Goal: Transaction & Acquisition: Purchase product/service

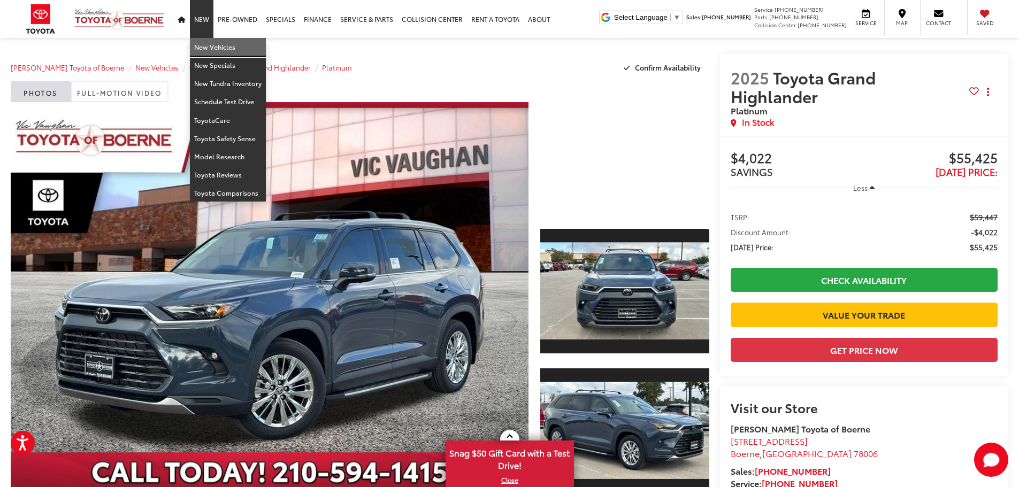
click at [213, 45] on link "New Vehicles" at bounding box center [228, 47] width 76 height 18
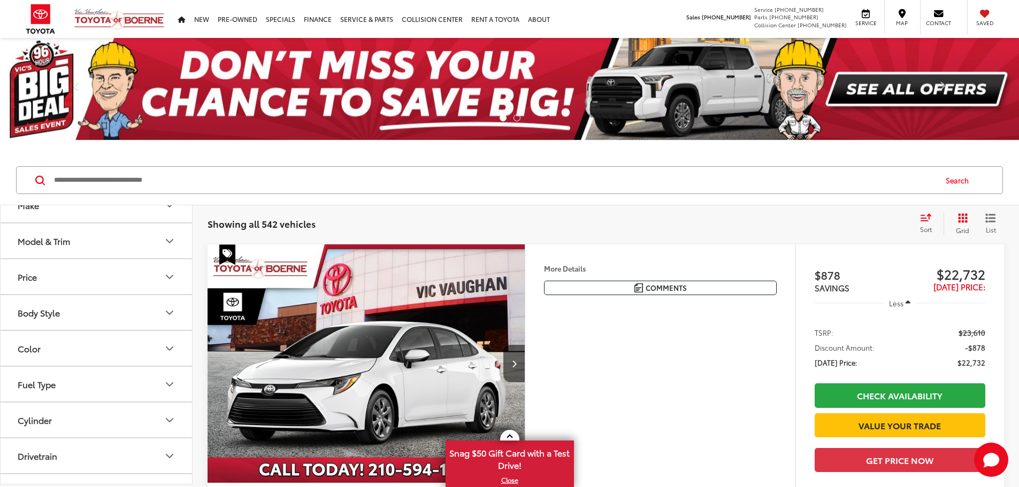
scroll to position [53, 0]
click at [162, 248] on button "Model & Trim" at bounding box center [97, 241] width 193 height 35
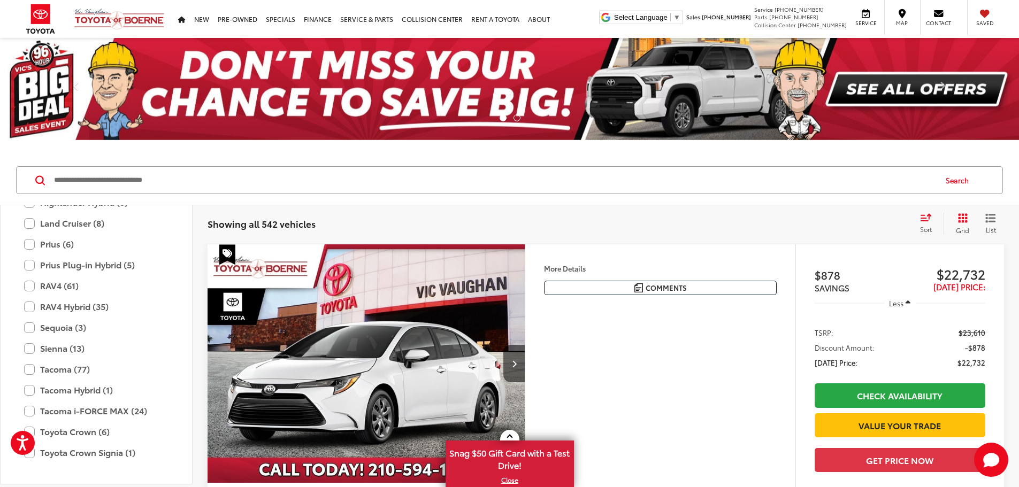
scroll to position [368, 0]
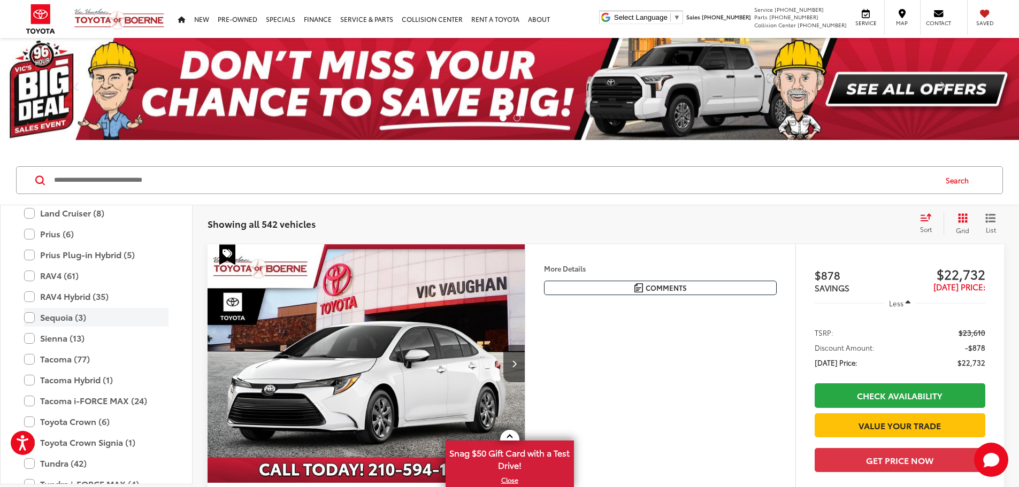
click at [32, 316] on label "Sequoia (3)" at bounding box center [96, 317] width 144 height 19
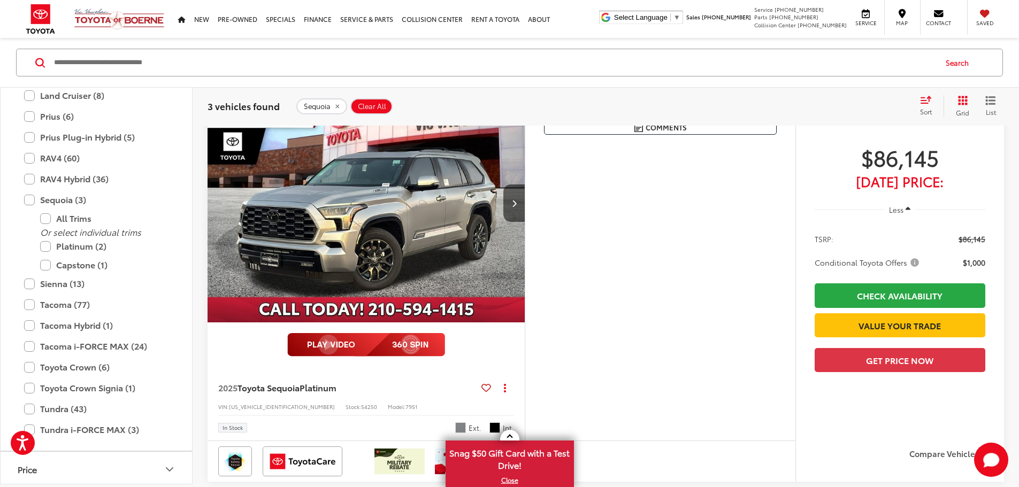
click at [415, 289] on img "2025 Toyota Sequoia Platinum 0" at bounding box center [366, 203] width 319 height 239
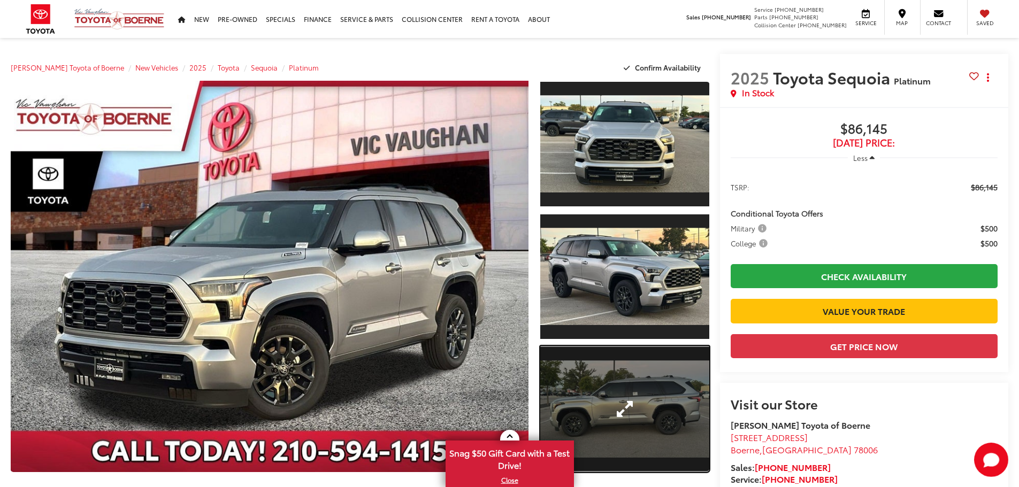
click at [617, 383] on link "Expand Photo 3" at bounding box center [624, 409] width 169 height 127
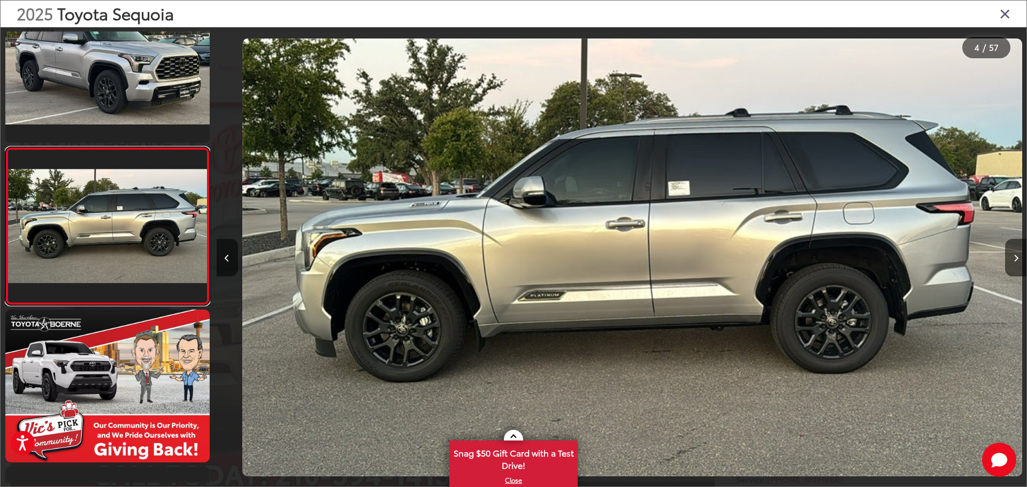
scroll to position [0, 2430]
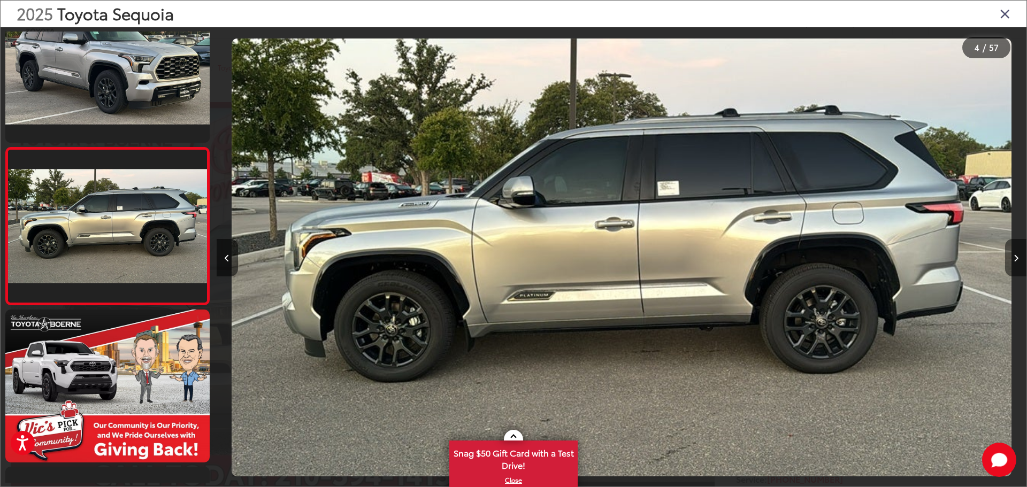
click at [1010, 260] on button "Next image" at bounding box center [1015, 257] width 21 height 37
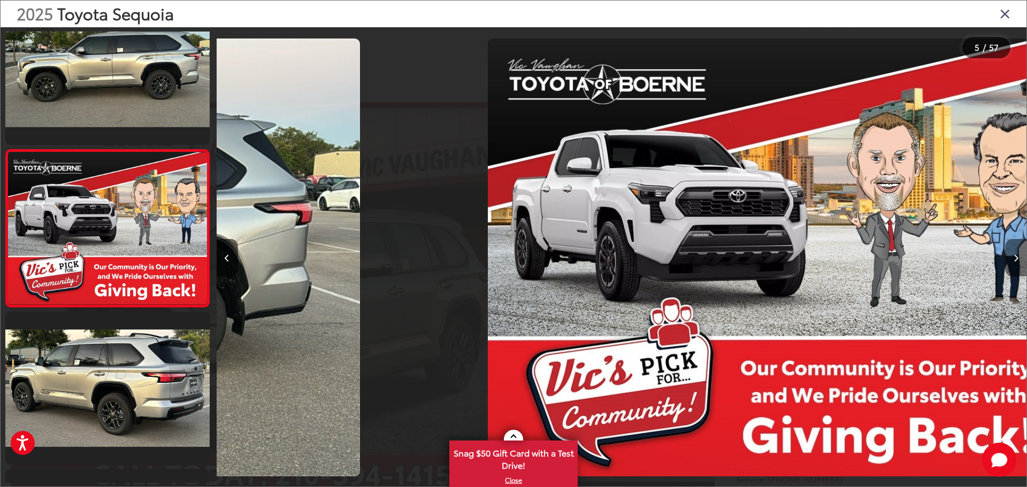
scroll to position [515, 0]
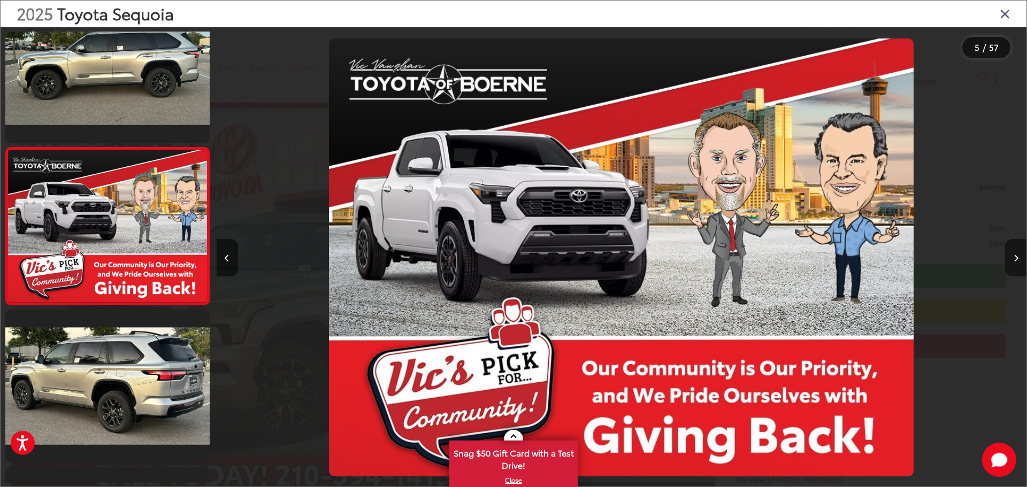
click at [1010, 260] on button "Next image" at bounding box center [1015, 257] width 21 height 37
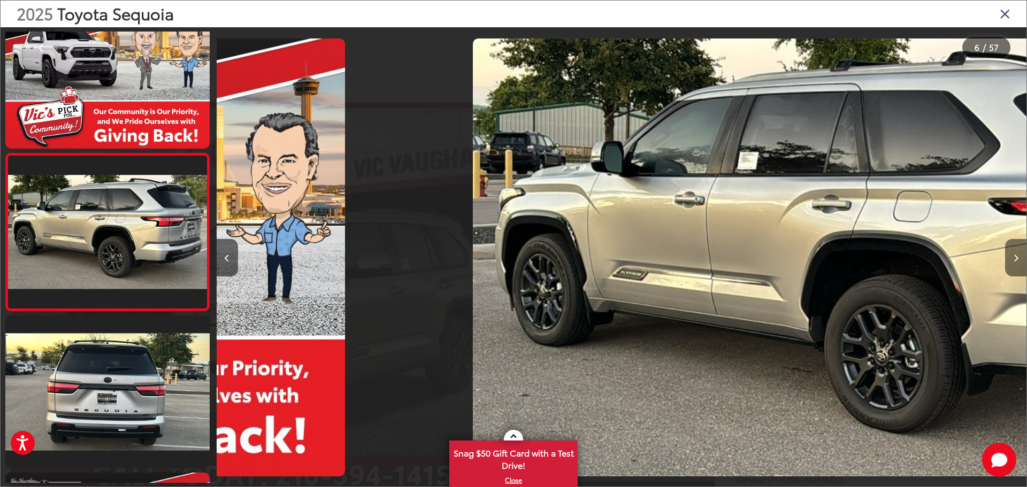
scroll to position [672, 0]
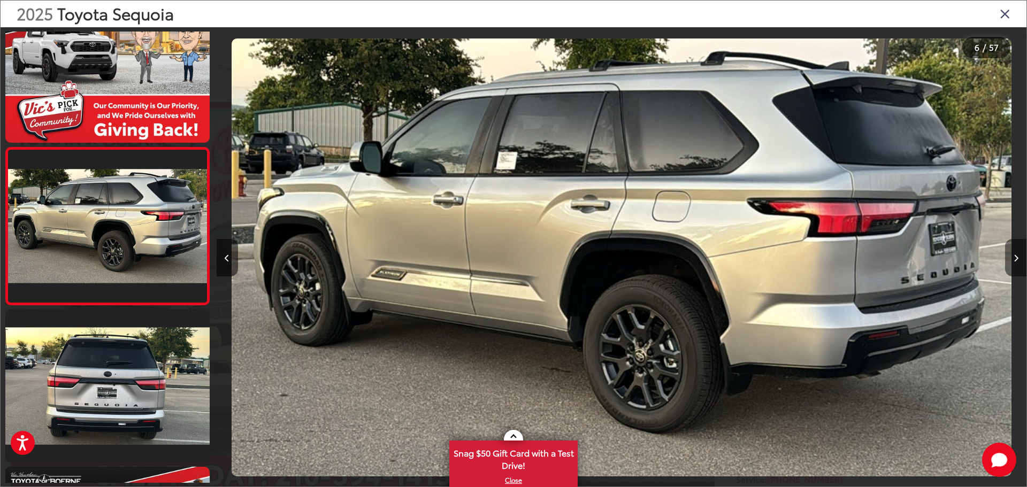
click at [1010, 260] on button "Next image" at bounding box center [1015, 257] width 21 height 37
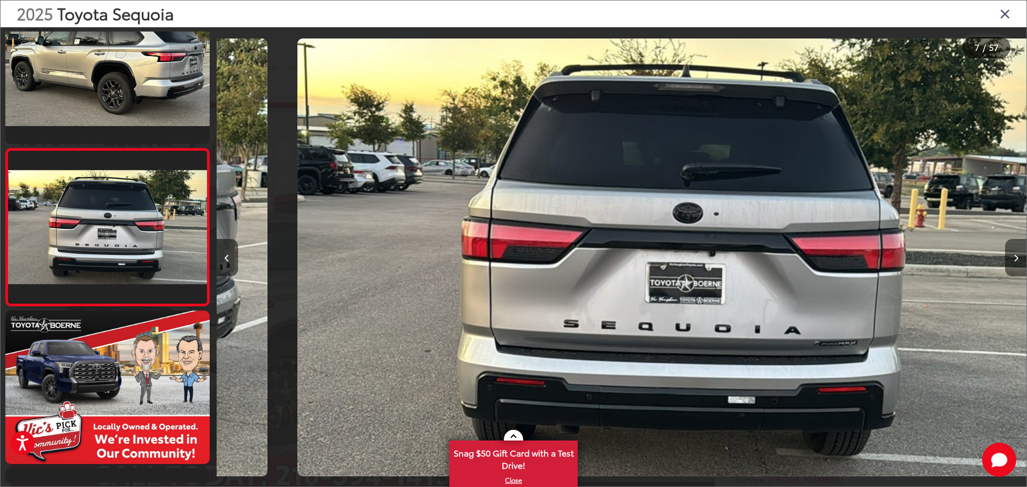
scroll to position [829, 0]
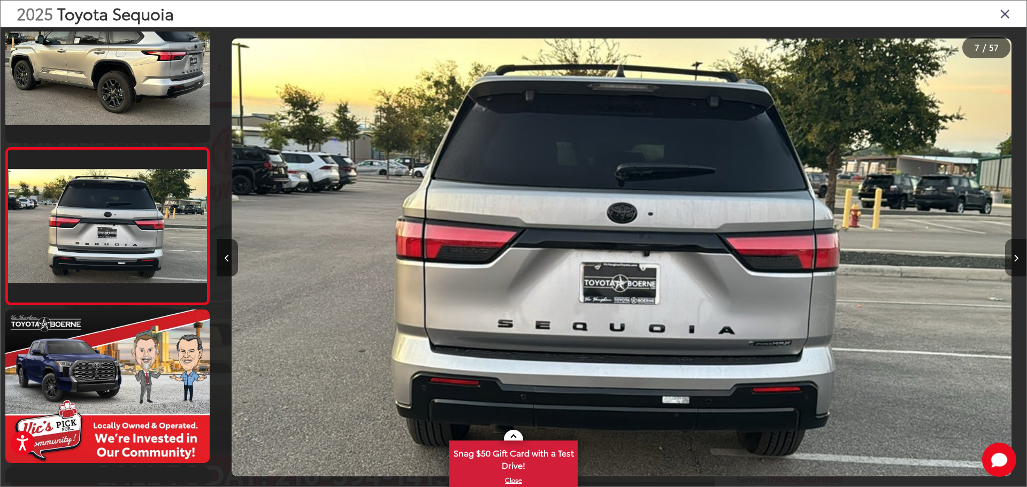
click at [1010, 260] on button "Next image" at bounding box center [1015, 257] width 21 height 37
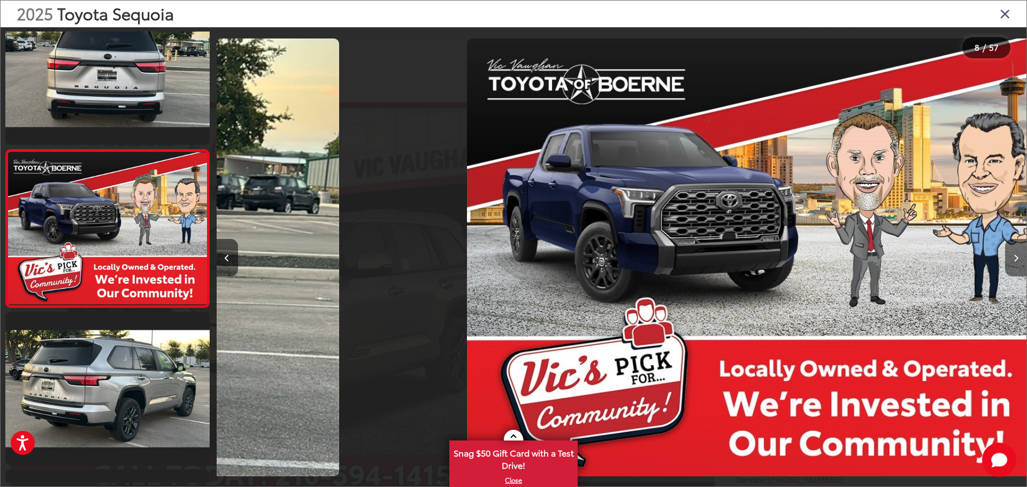
scroll to position [986, 0]
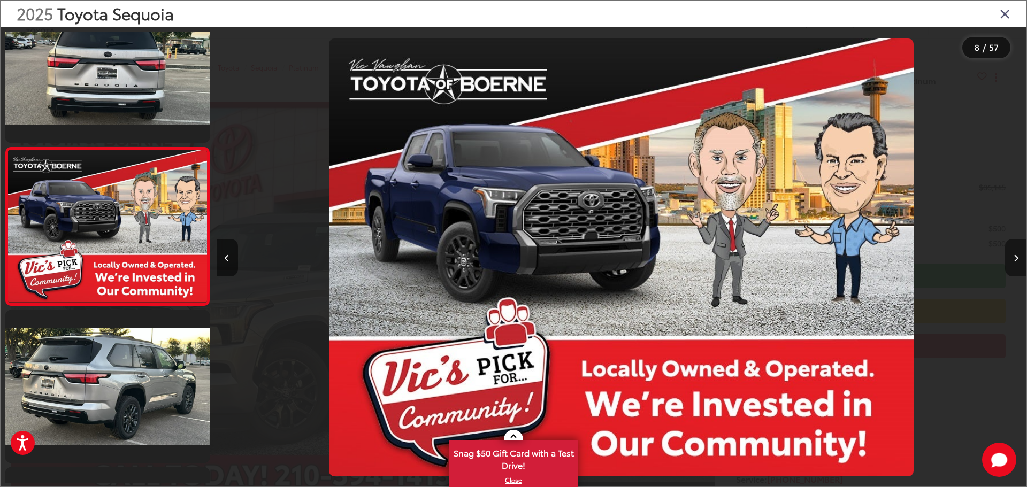
click at [1010, 260] on button "Next image" at bounding box center [1015, 257] width 21 height 37
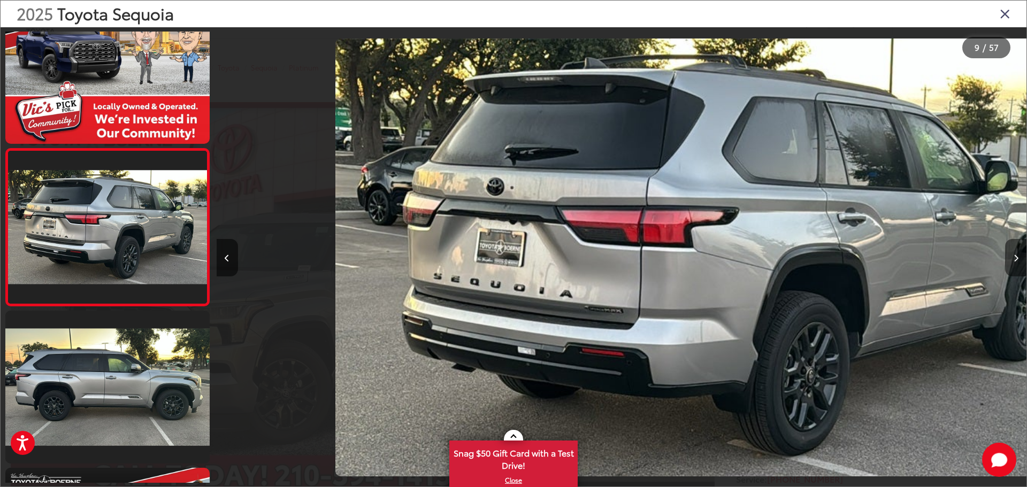
scroll to position [1144, 0]
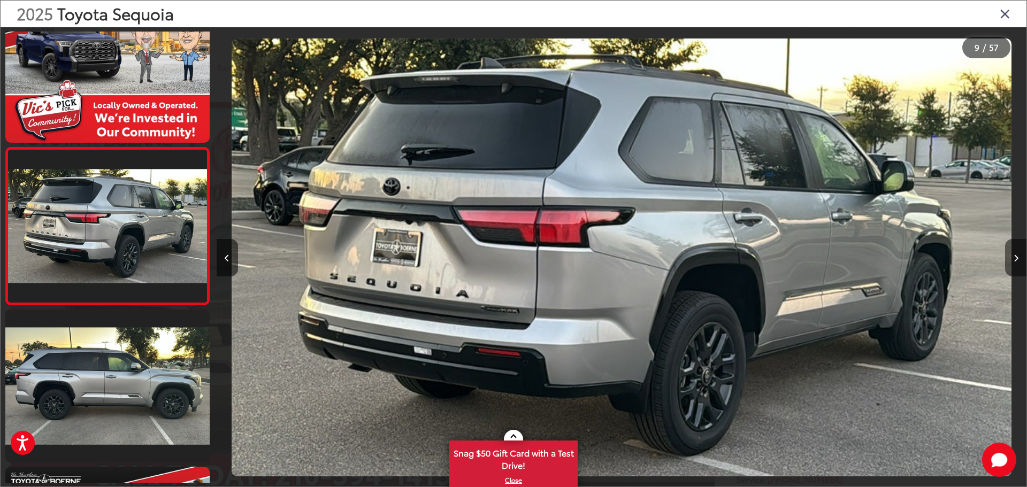
click at [1010, 260] on button "Next image" at bounding box center [1015, 257] width 21 height 37
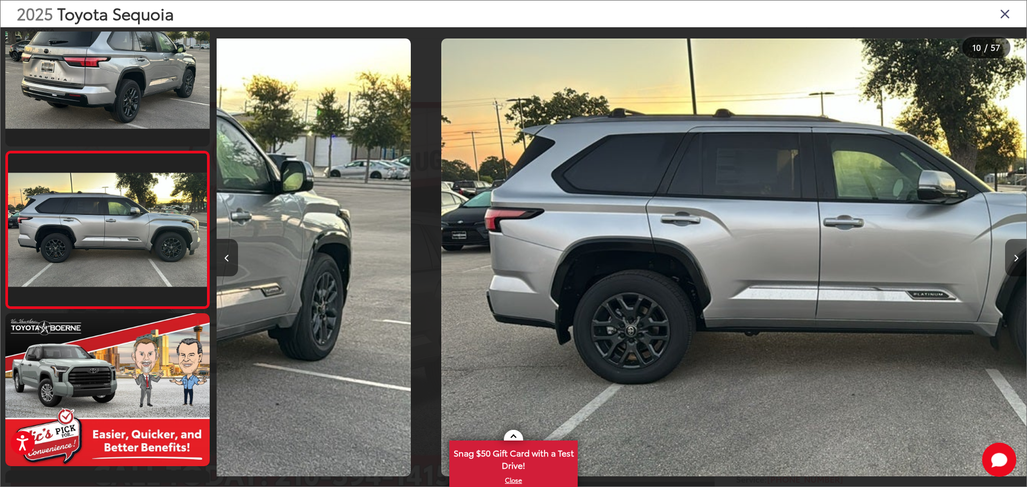
scroll to position [1301, 0]
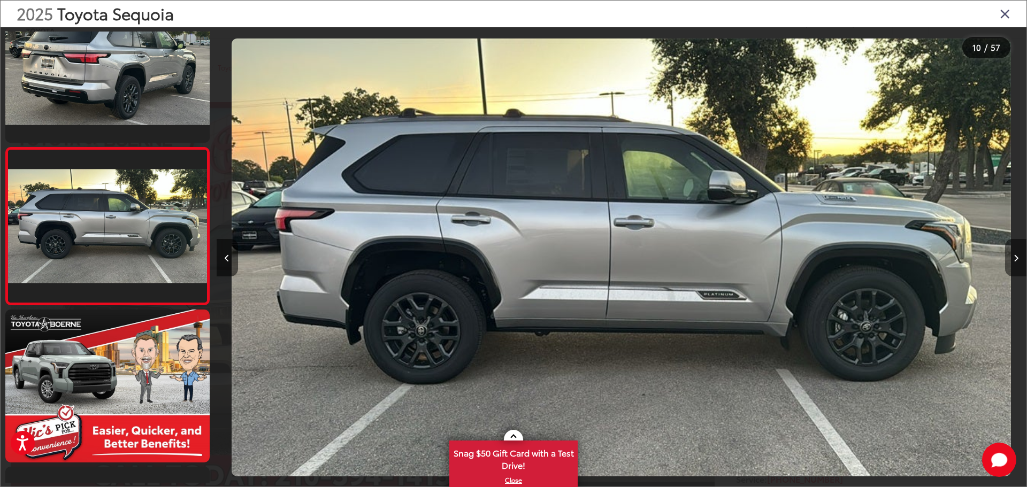
click at [1010, 260] on button "Next image" at bounding box center [1015, 257] width 21 height 37
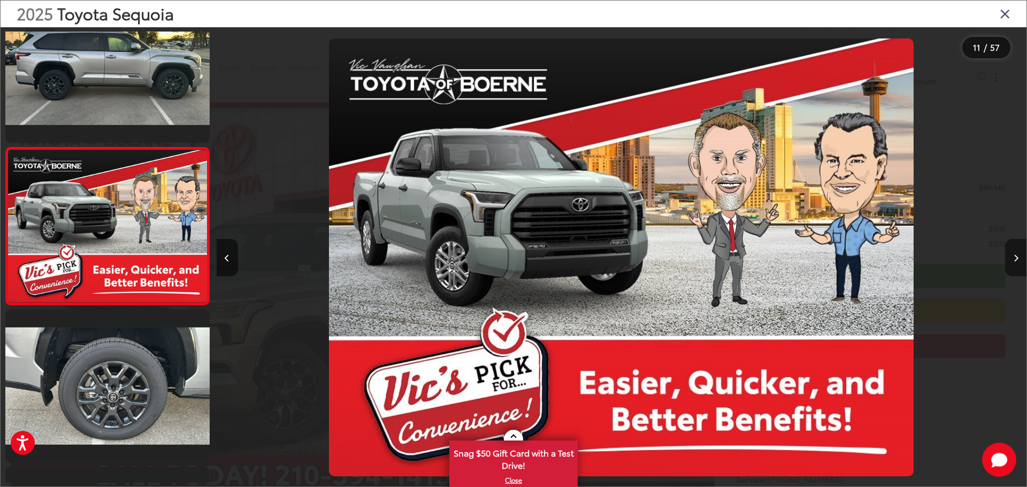
click at [1010, 260] on button "Next image" at bounding box center [1015, 257] width 21 height 37
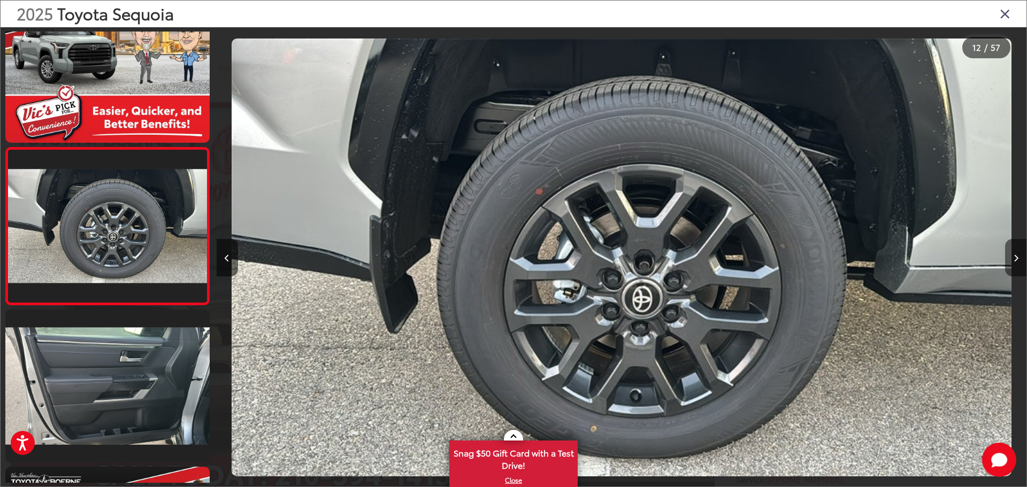
click at [1010, 260] on button "Next image" at bounding box center [1015, 257] width 21 height 37
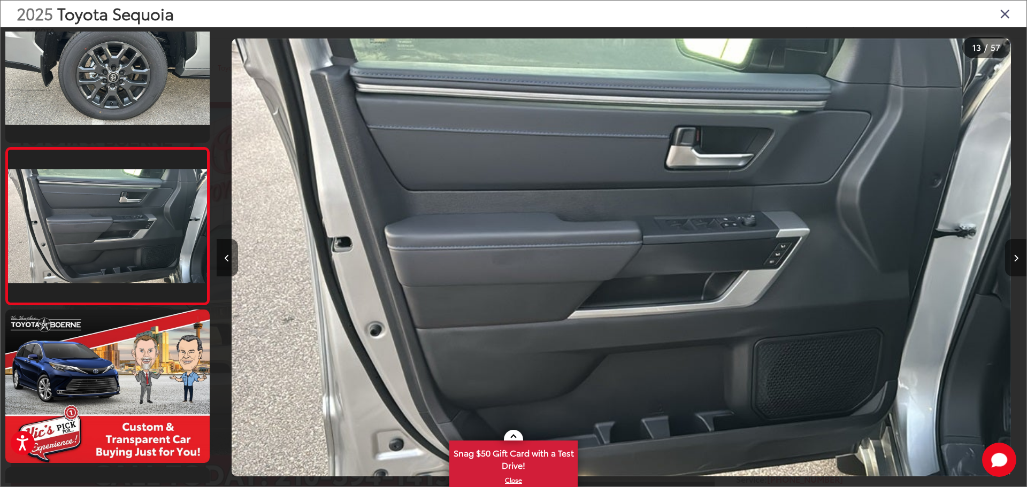
click at [1010, 260] on button "Next image" at bounding box center [1015, 257] width 21 height 37
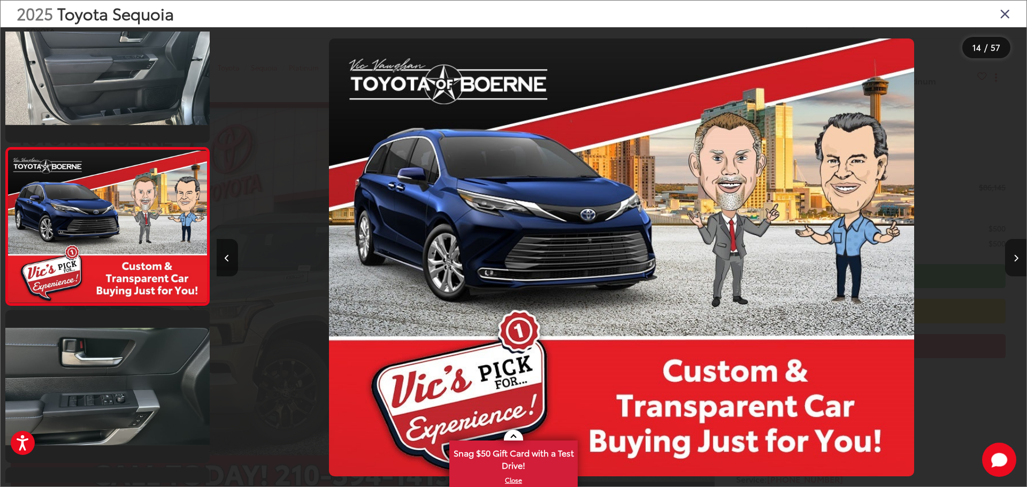
click at [1010, 260] on button "Next image" at bounding box center [1015, 257] width 21 height 37
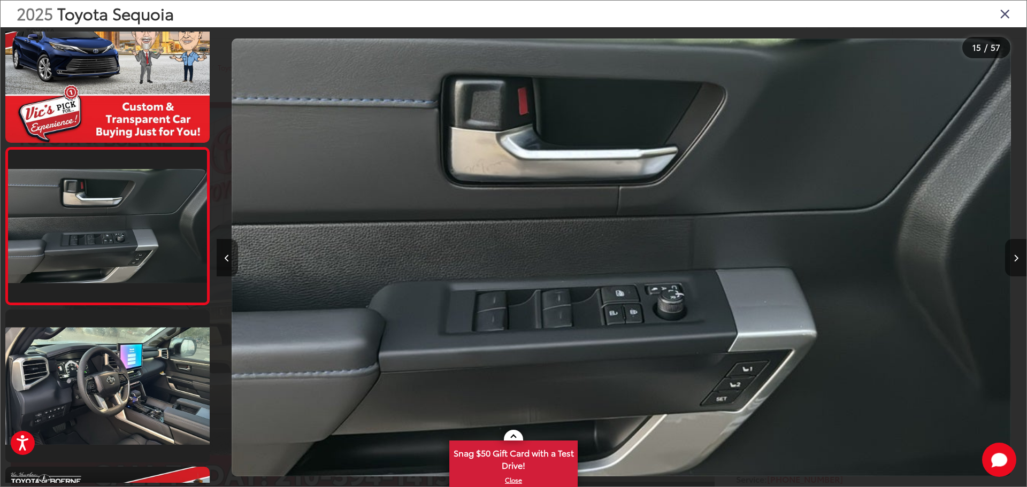
click at [1010, 260] on button "Next image" at bounding box center [1015, 257] width 21 height 37
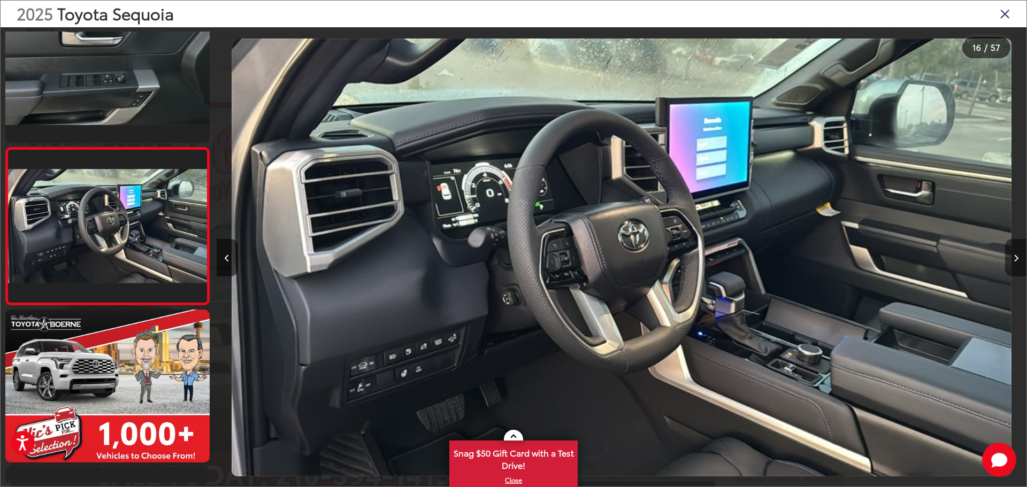
click at [1010, 260] on button "Next image" at bounding box center [1015, 257] width 21 height 37
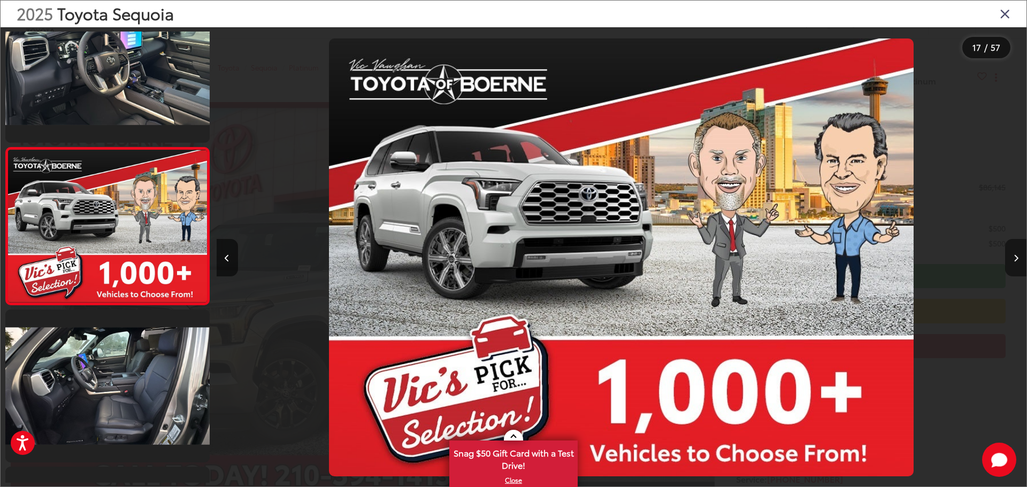
click at [1010, 260] on button "Next image" at bounding box center [1015, 257] width 21 height 37
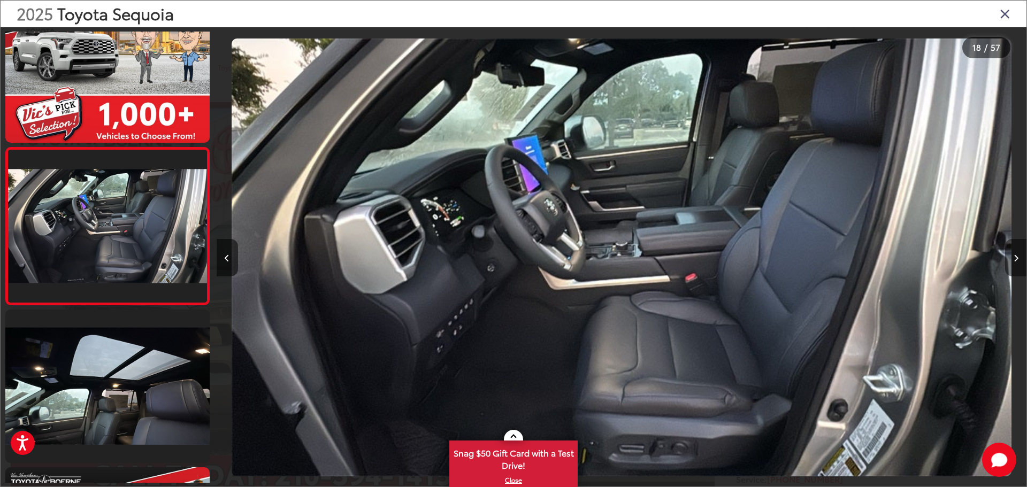
click at [1010, 260] on button "Next image" at bounding box center [1015, 257] width 21 height 37
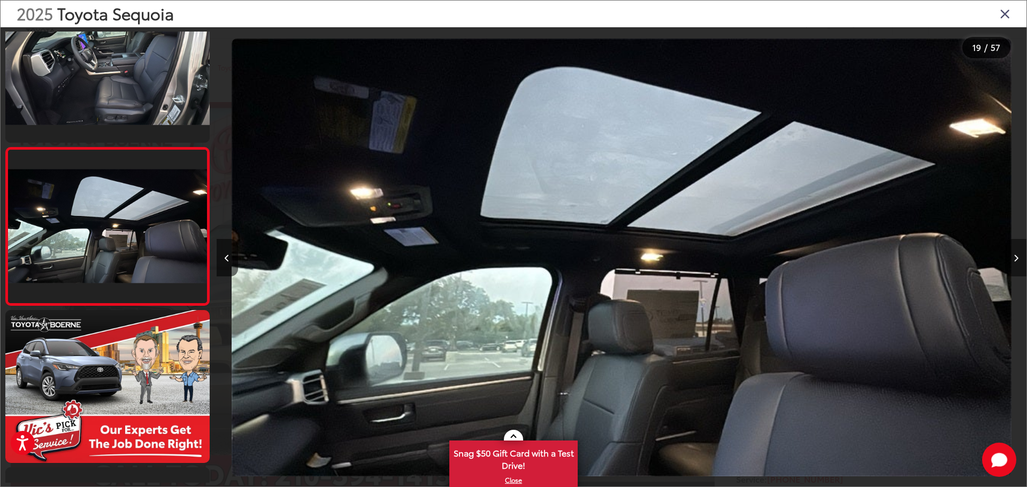
click at [1010, 260] on button "Next image" at bounding box center [1015, 257] width 21 height 37
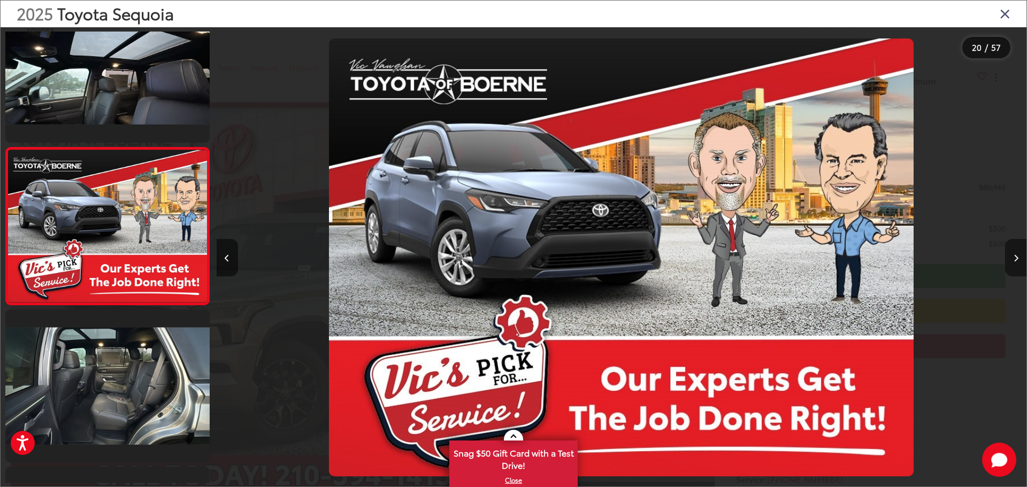
click at [1010, 260] on button "Next image" at bounding box center [1015, 257] width 21 height 37
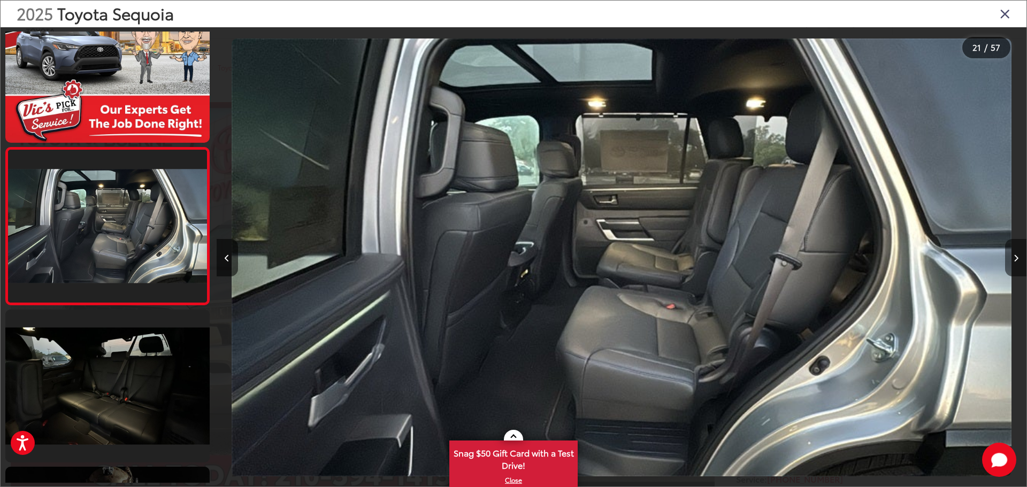
click at [1010, 260] on button "Next image" at bounding box center [1015, 257] width 21 height 37
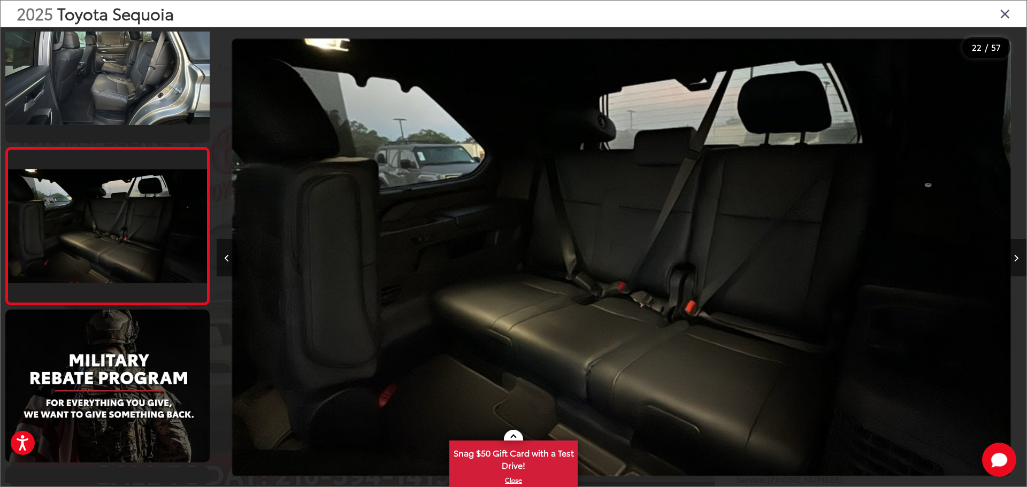
click at [1010, 260] on button "Next image" at bounding box center [1015, 257] width 21 height 37
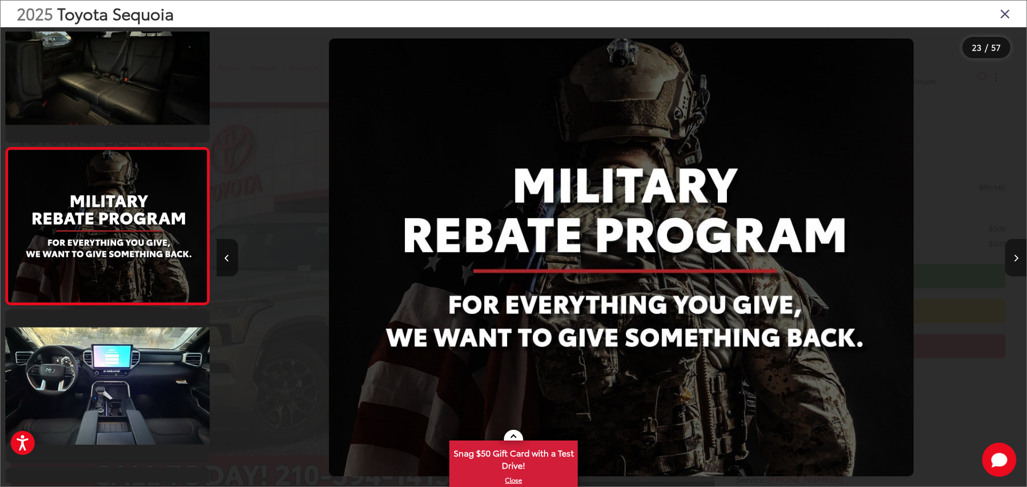
click at [1010, 260] on button "Next image" at bounding box center [1015, 257] width 21 height 37
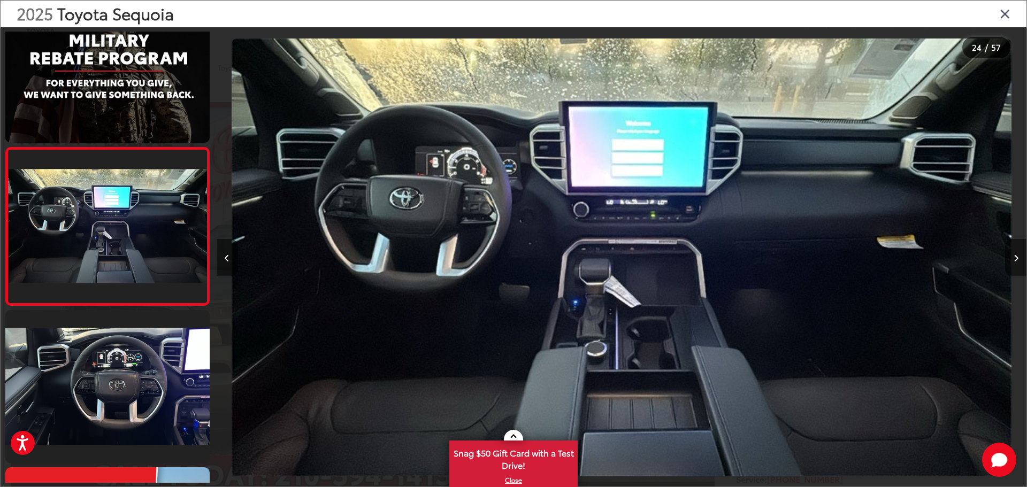
click at [1010, 260] on button "Next image" at bounding box center [1015, 257] width 21 height 37
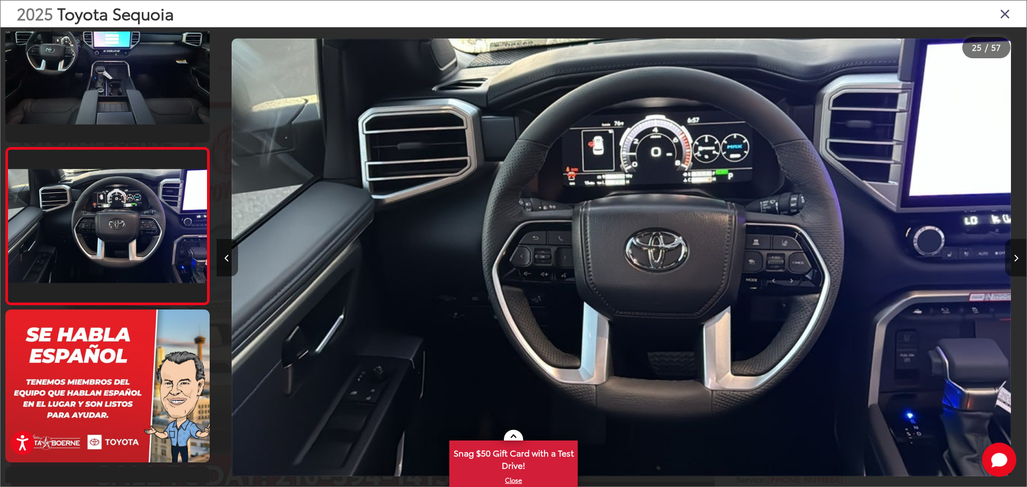
click at [1010, 260] on button "Next image" at bounding box center [1015, 257] width 21 height 37
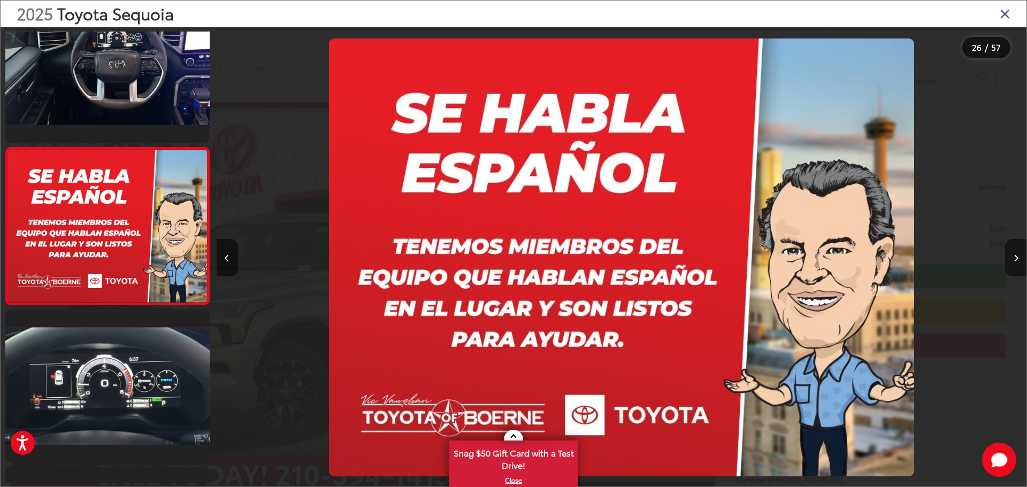
click at [1010, 260] on button "Next image" at bounding box center [1015, 257] width 21 height 37
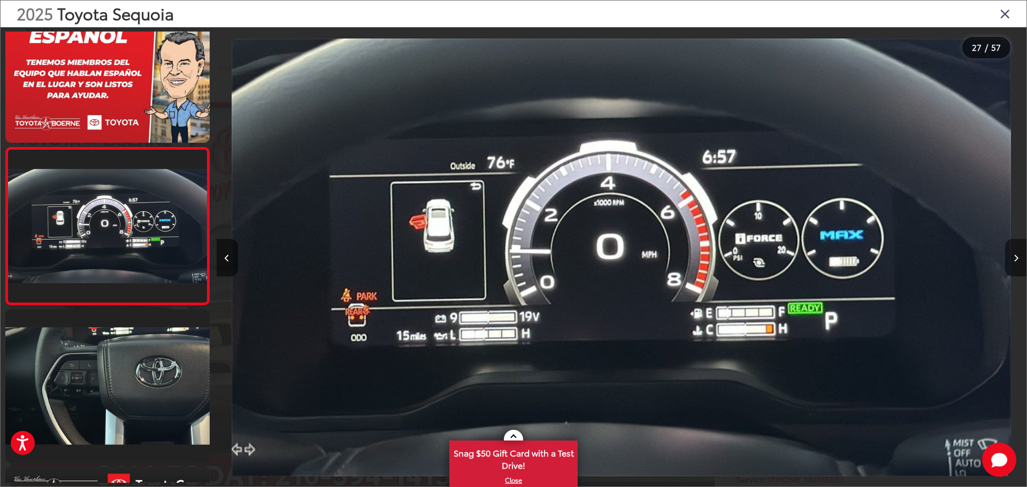
click at [1010, 260] on button "Next image" at bounding box center [1015, 257] width 21 height 37
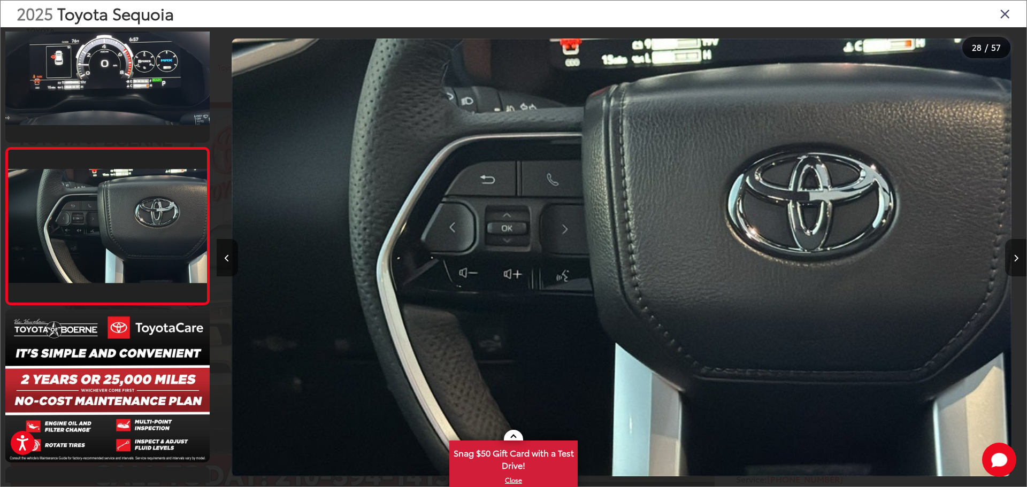
click at [1010, 260] on button "Next image" at bounding box center [1015, 257] width 21 height 37
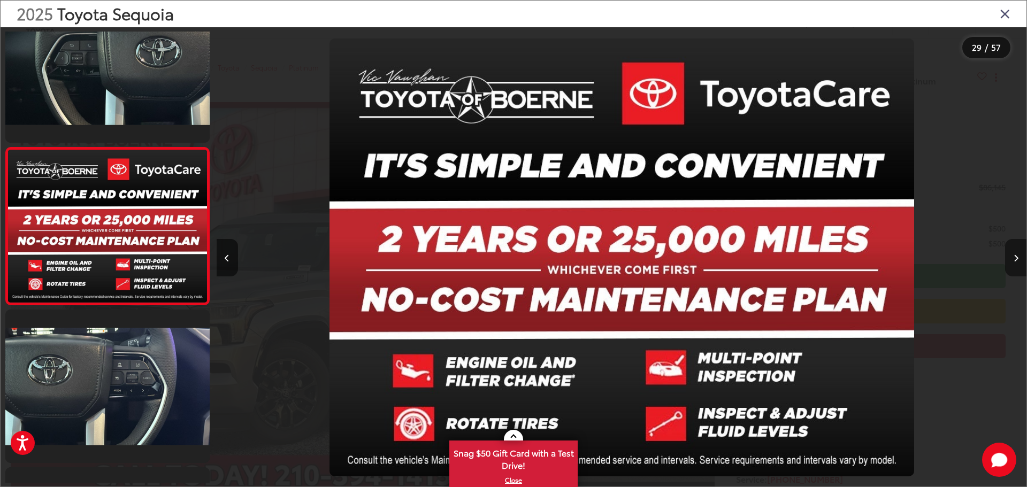
click at [1010, 260] on button "Next image" at bounding box center [1015, 257] width 21 height 37
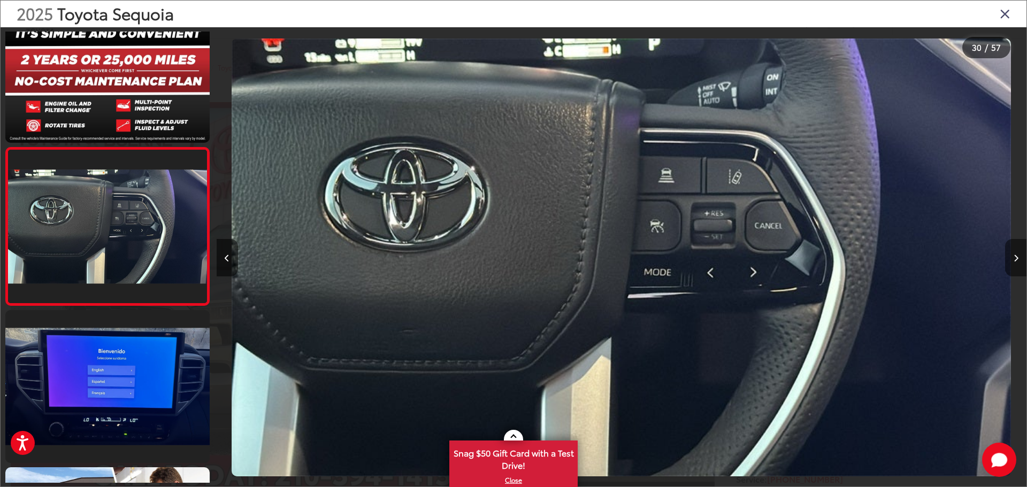
click at [1009, 261] on button "Next image" at bounding box center [1015, 257] width 21 height 37
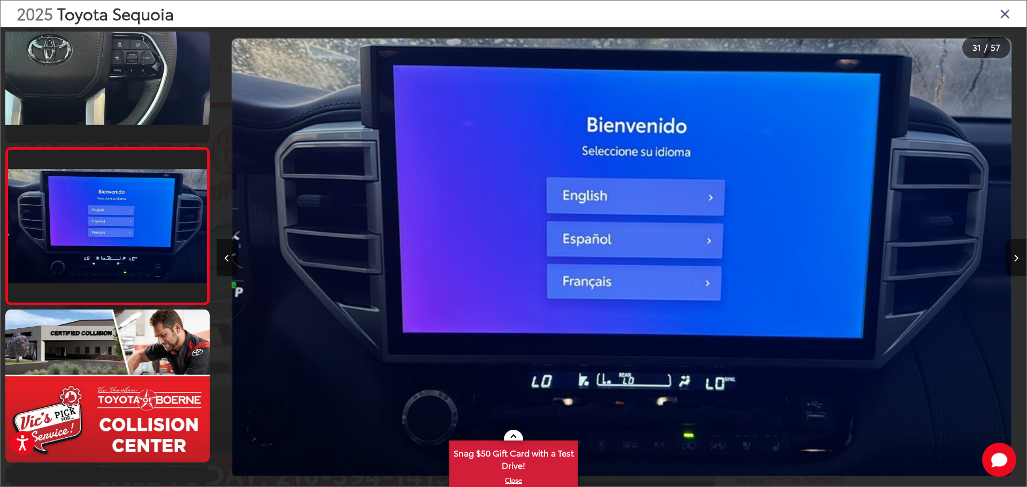
click at [1009, 261] on button "Next image" at bounding box center [1015, 257] width 21 height 37
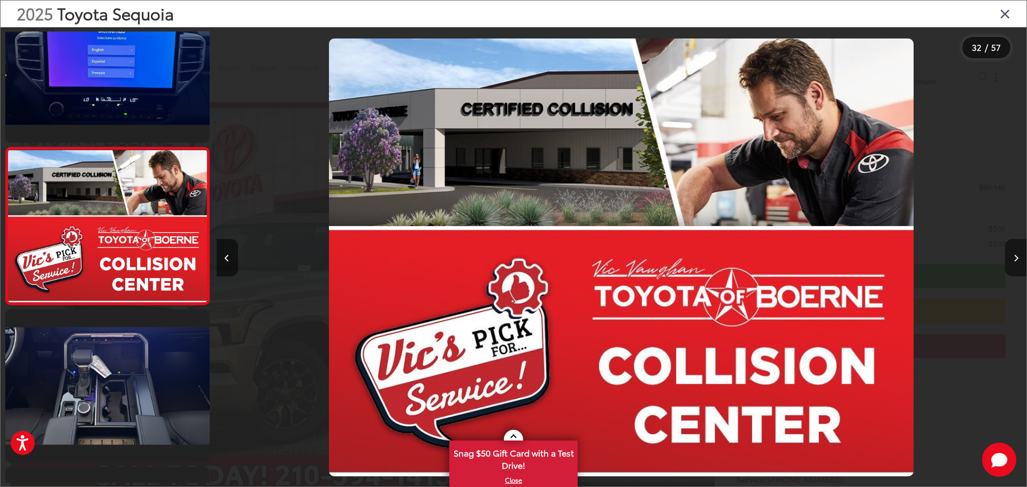
click at [1009, 261] on button "Next image" at bounding box center [1015, 257] width 21 height 37
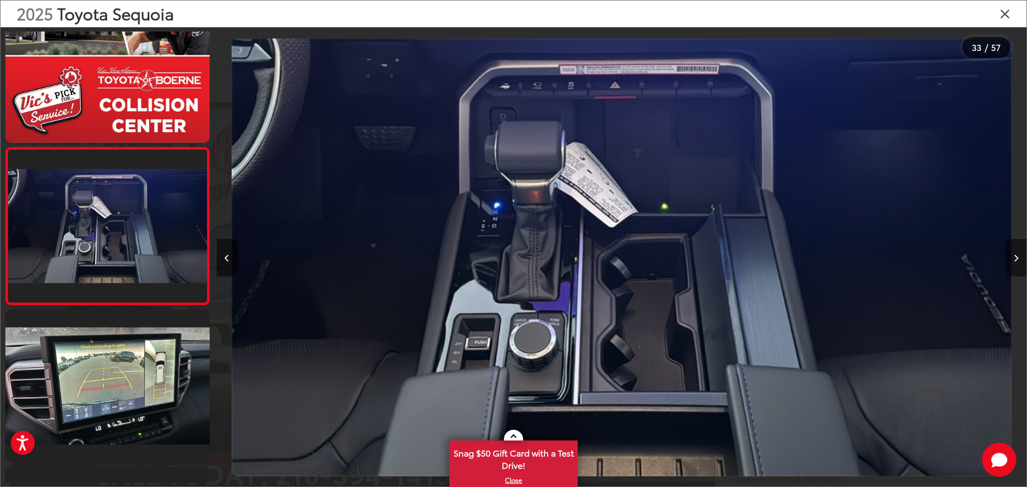
click at [1009, 261] on button "Next image" at bounding box center [1015, 257] width 21 height 37
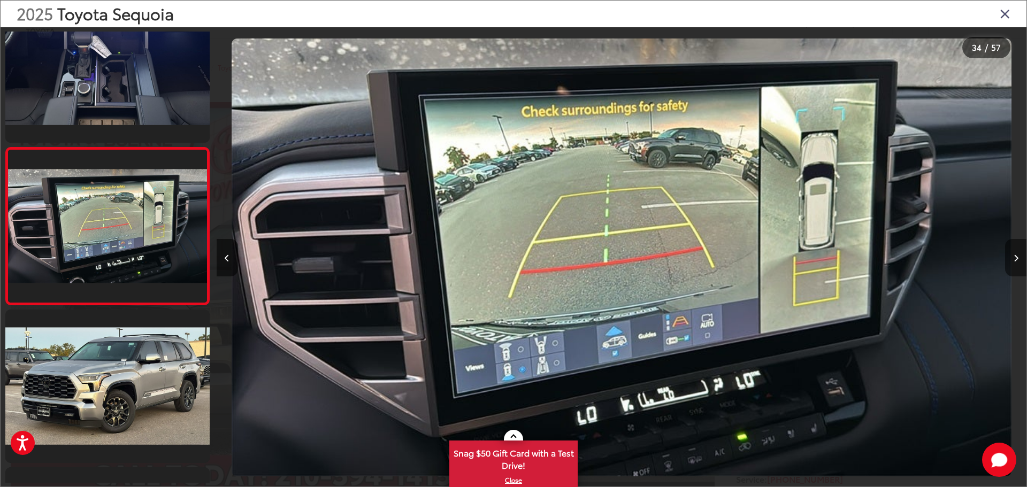
click at [1009, 261] on button "Next image" at bounding box center [1015, 257] width 21 height 37
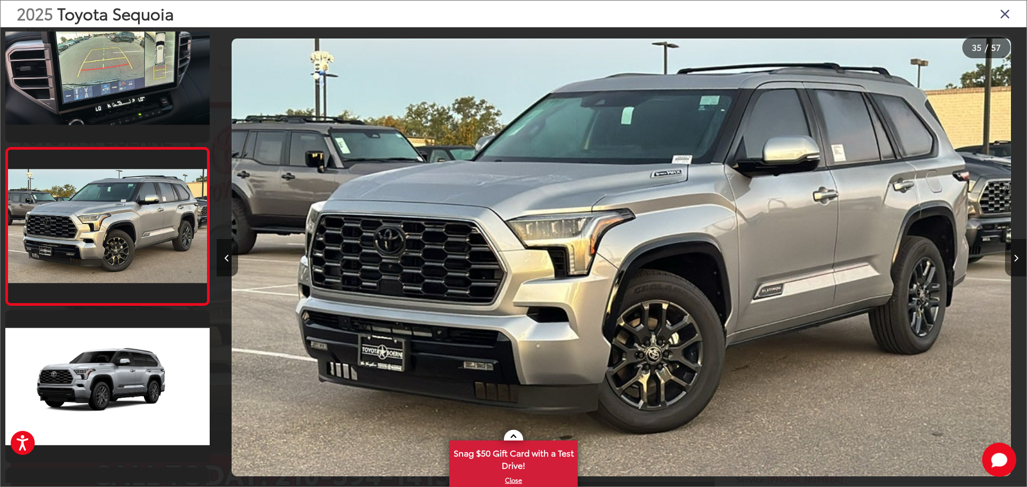
click at [1009, 261] on button "Next image" at bounding box center [1015, 257] width 21 height 37
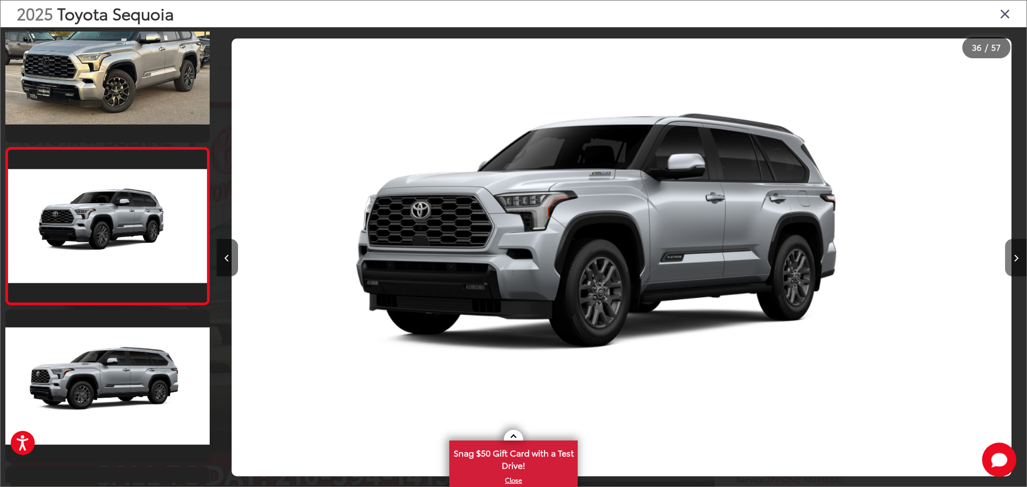
click at [1009, 261] on button "Next image" at bounding box center [1015, 257] width 21 height 37
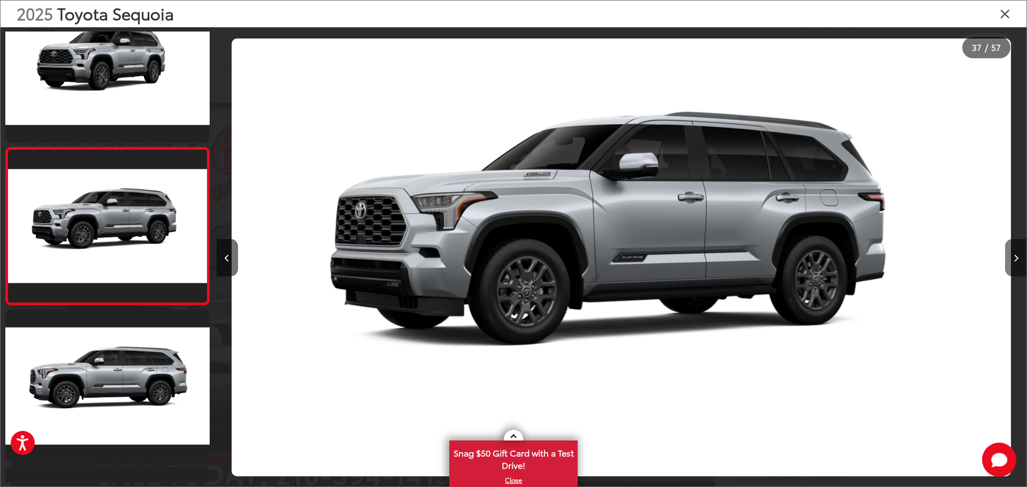
click at [1009, 261] on button "Next image" at bounding box center [1015, 257] width 21 height 37
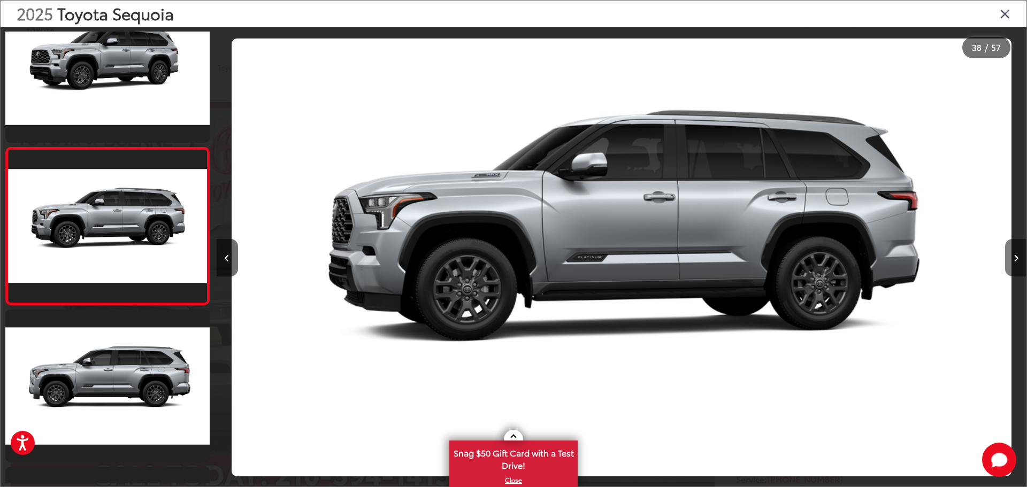
click at [1009, 261] on button "Next image" at bounding box center [1015, 257] width 21 height 37
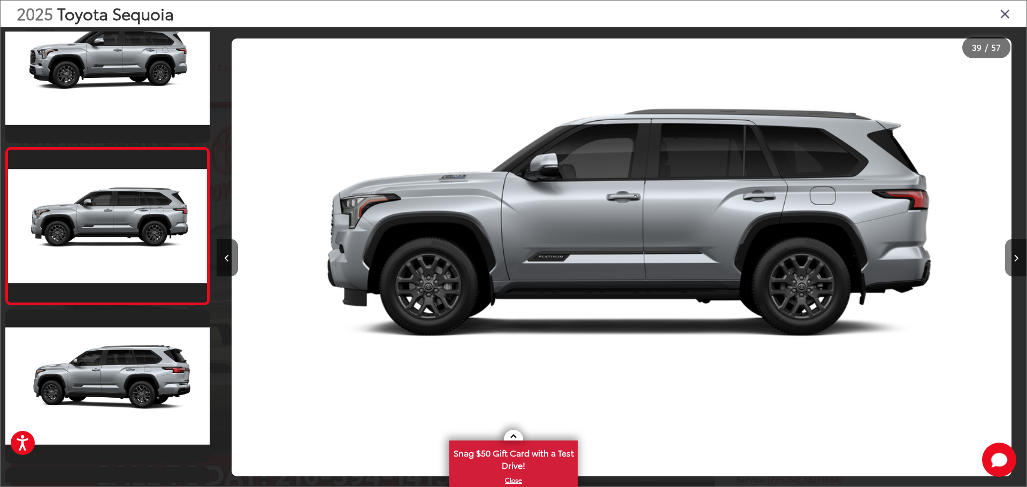
click at [1009, 261] on button "Next image" at bounding box center [1015, 257] width 21 height 37
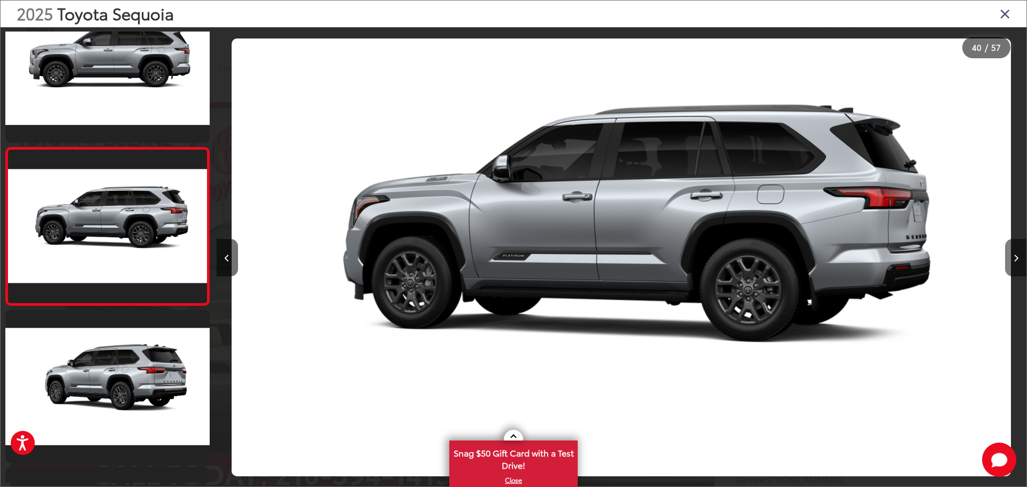
click at [1009, 261] on button "Next image" at bounding box center [1015, 257] width 21 height 37
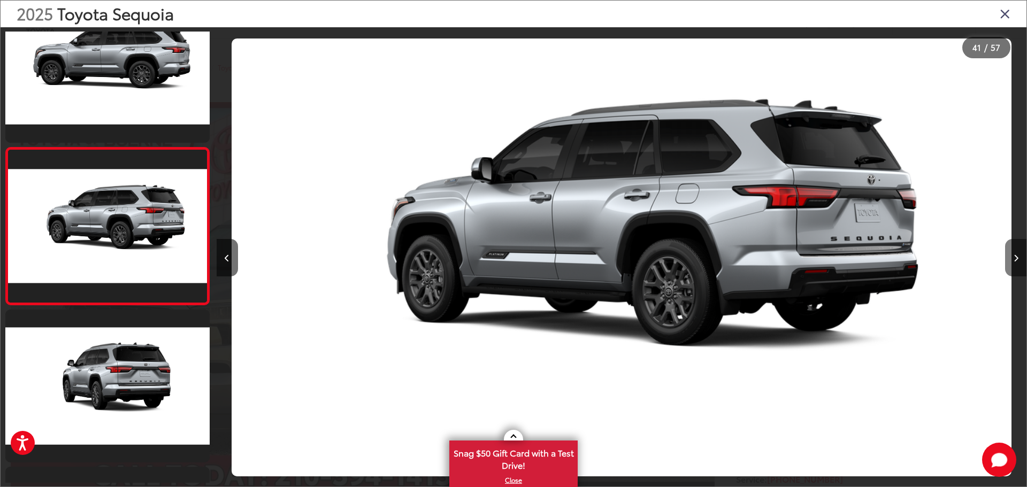
click at [1009, 261] on button "Next image" at bounding box center [1015, 257] width 21 height 37
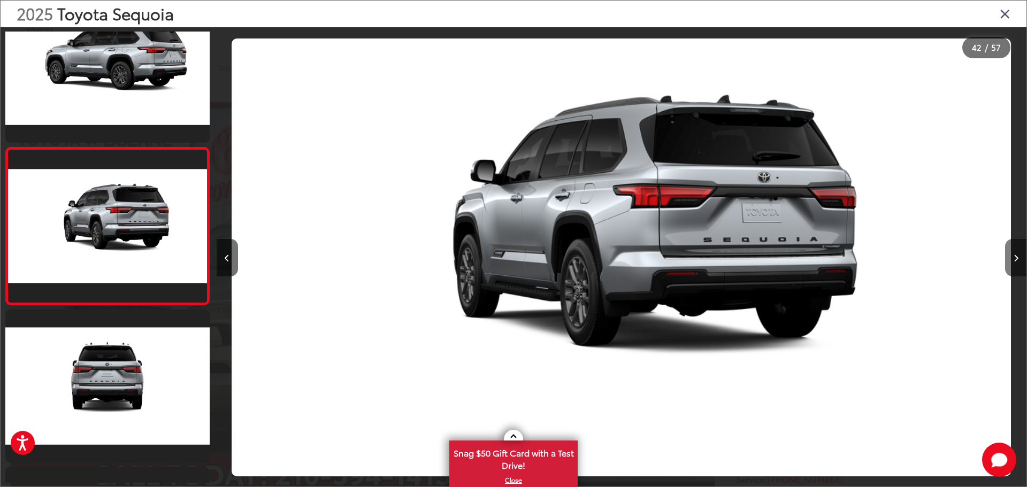
click at [1009, 261] on button "Next image" at bounding box center [1015, 257] width 21 height 37
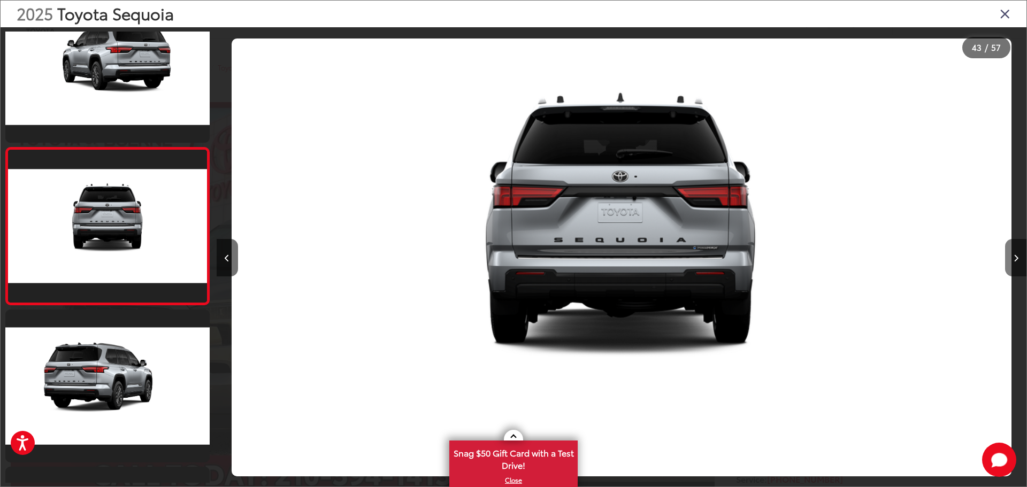
click at [1009, 261] on button "Next image" at bounding box center [1015, 257] width 21 height 37
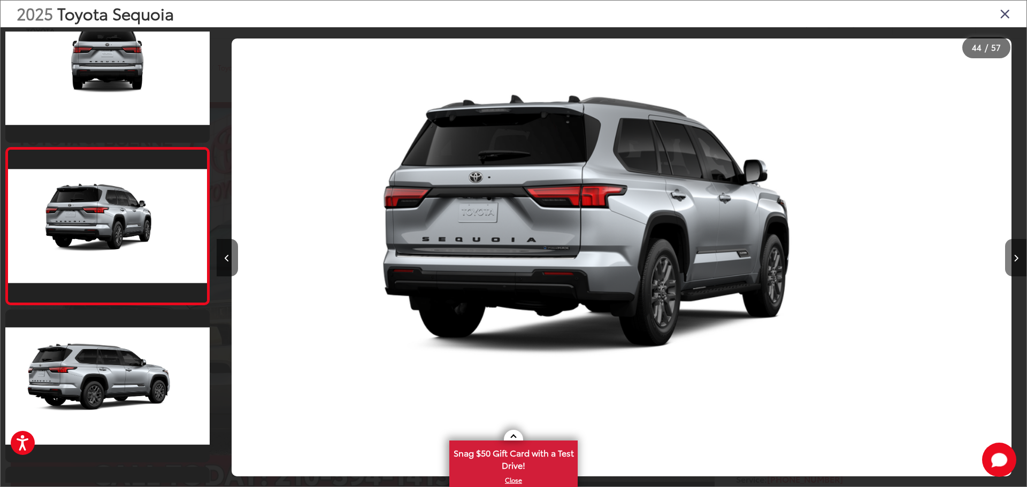
click at [1009, 261] on button "Next image" at bounding box center [1015, 257] width 21 height 37
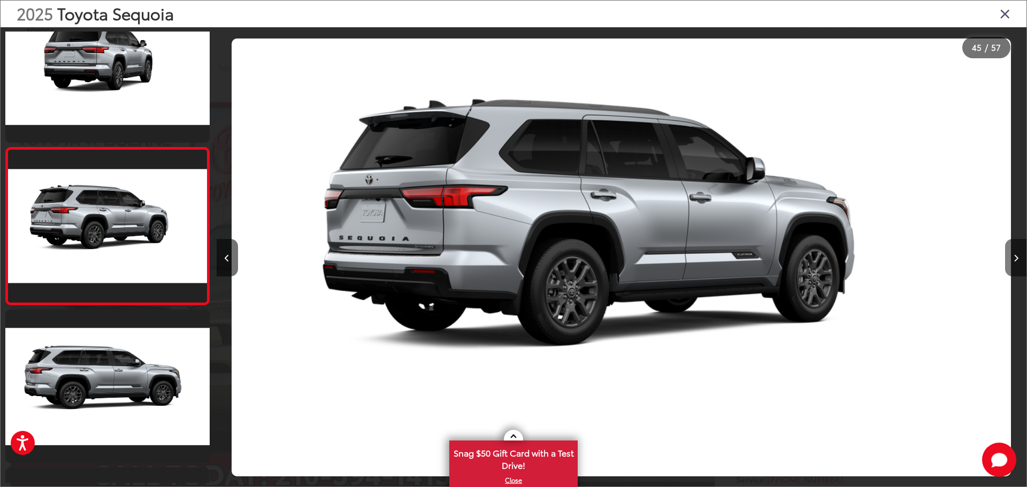
click at [1009, 261] on button "Next image" at bounding box center [1015, 257] width 21 height 37
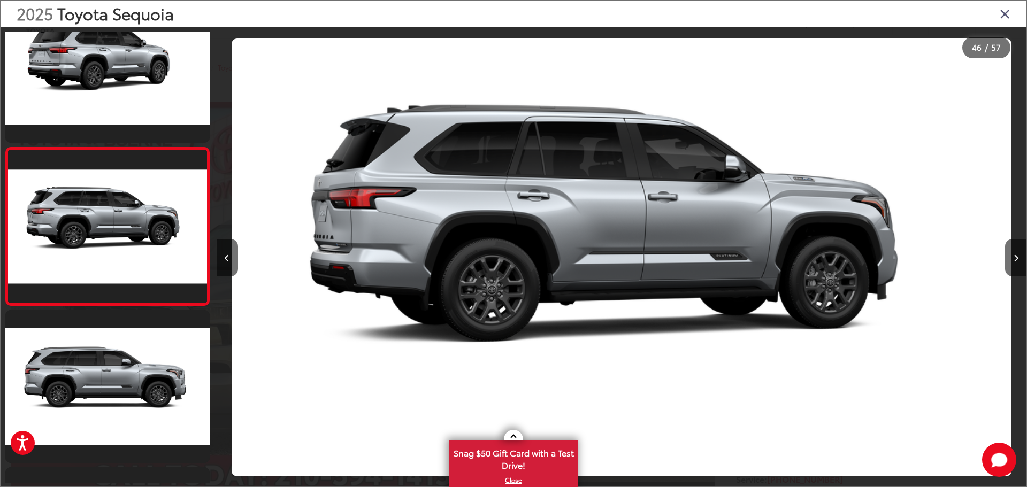
click at [1002, 19] on icon "Close gallery" at bounding box center [1005, 13] width 11 height 14
